Goal: Check status: Check status

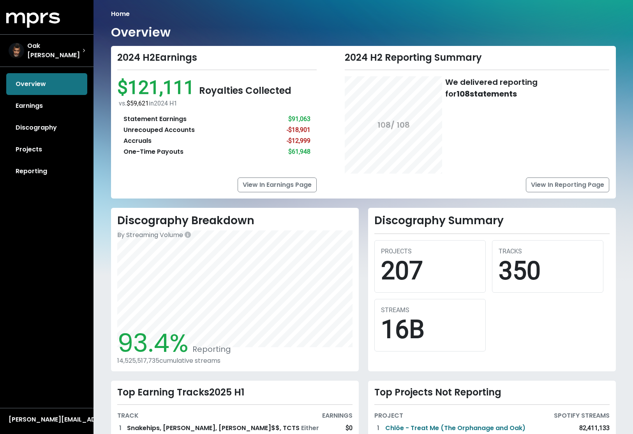
click at [312, 141] on div "Statement Earnings $91,063 Unrecouped Accounts -$18,901 Accruals -$12,999 One-T…" at bounding box center [217, 135] width 200 height 55
click at [37, 46] on span "Oak [PERSON_NAME]" at bounding box center [54, 50] width 55 height 19
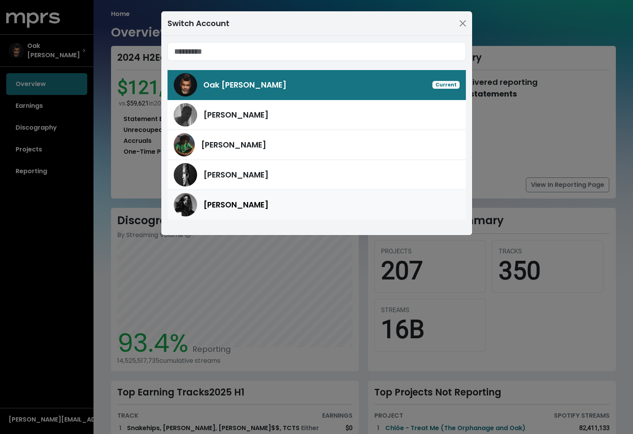
click at [232, 206] on span "[PERSON_NAME]" at bounding box center [235, 204] width 65 height 11
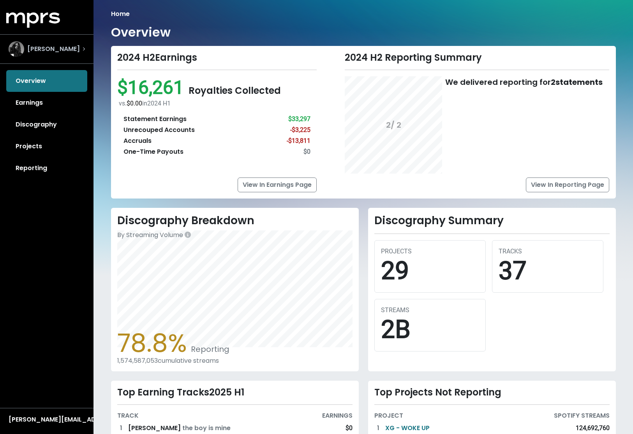
click at [75, 48] on span "[PERSON_NAME]" at bounding box center [53, 48] width 53 height 9
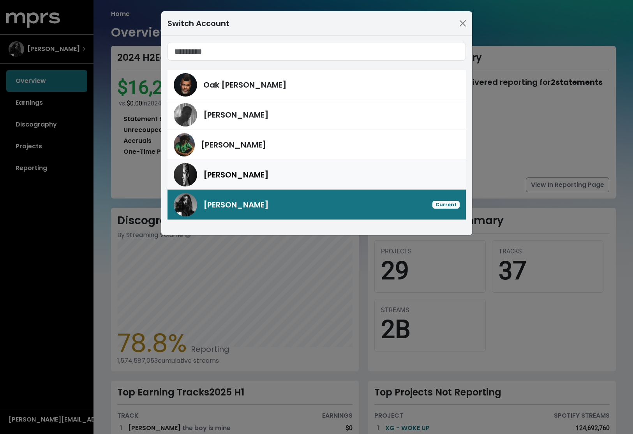
click at [238, 178] on span "[PERSON_NAME]" at bounding box center [235, 174] width 65 height 11
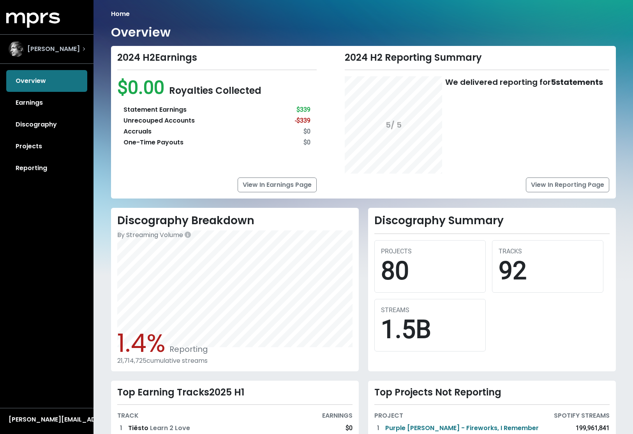
click at [46, 50] on span "[PERSON_NAME]" at bounding box center [53, 48] width 53 height 9
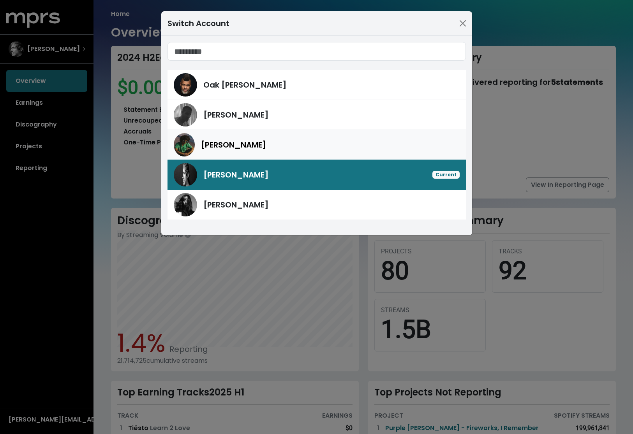
click at [252, 139] on div "[PERSON_NAME]" at bounding box center [330, 145] width 259 height 12
